Goal: Task Accomplishment & Management: Use online tool/utility

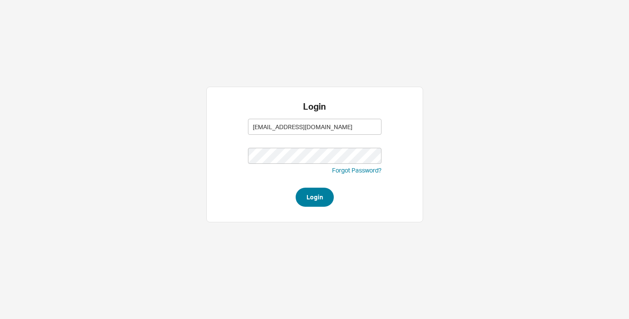
type input "[EMAIL_ADDRESS][DOMAIN_NAME]"
click at [305, 201] on button "Login" at bounding box center [314, 197] width 38 height 19
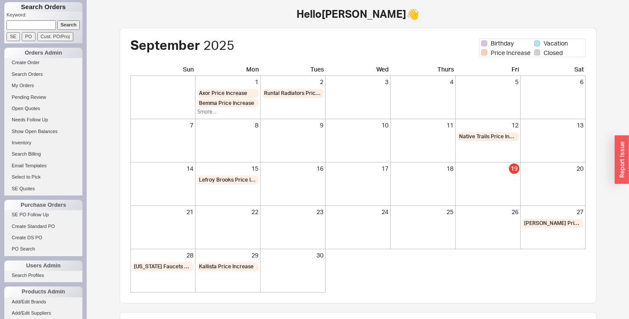
scroll to position [72, 0]
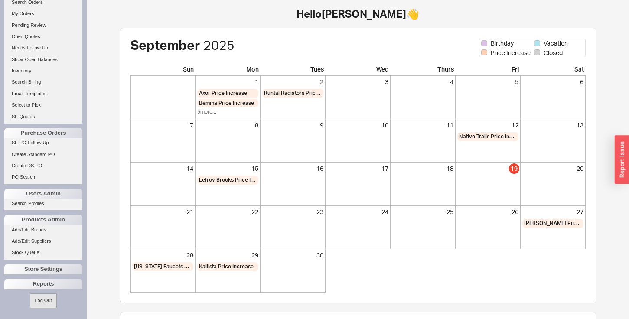
click at [34, 284] on div "Reports" at bounding box center [43, 284] width 78 height 10
click at [33, 305] on link "Total Sales Reports" at bounding box center [43, 305] width 78 height 9
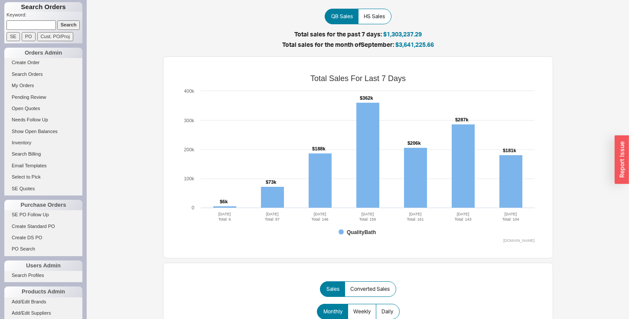
scroll to position [534, 0]
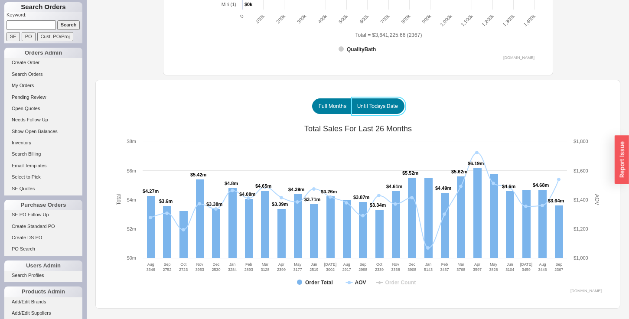
click at [380, 110] on span "Until Todays Date" at bounding box center [377, 106] width 41 height 7
click at [0, 0] on input "Until Todays Date" at bounding box center [0, 0] width 0 height 0
